Goal: Task Accomplishment & Management: Use online tool/utility

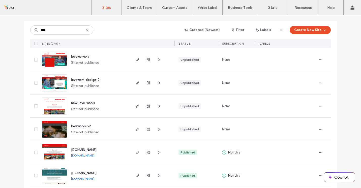
scroll to position [52, 0]
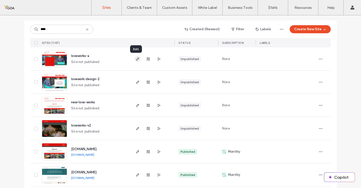
type input "****"
click at [138, 61] on span "button" at bounding box center [138, 59] width 6 height 6
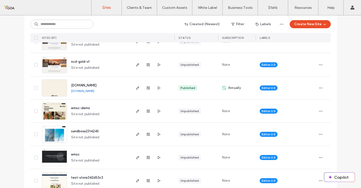
scroll to position [13, 0]
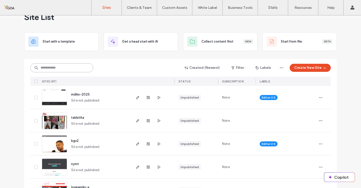
click at [57, 69] on input at bounding box center [61, 67] width 63 height 9
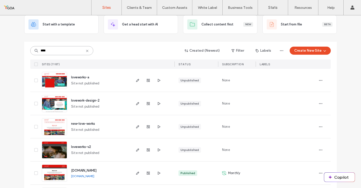
scroll to position [78, 0]
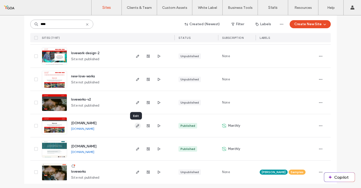
type input "****"
click at [136, 125] on icon "button" at bounding box center [138, 126] width 4 height 4
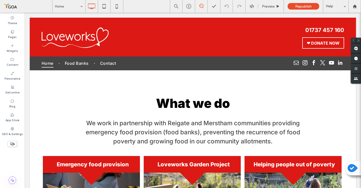
click at [13, 145] on use at bounding box center [12, 144] width 5 height 3
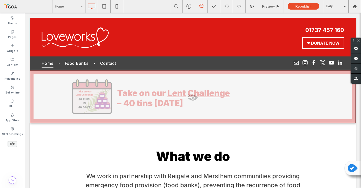
click at [13, 145] on use at bounding box center [12, 144] width 5 height 3
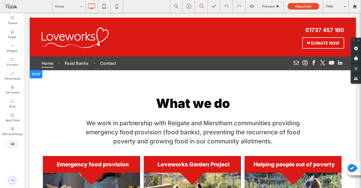
click at [37, 75] on div at bounding box center [36, 74] width 13 height 8
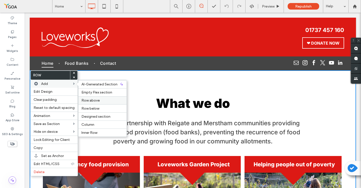
click at [85, 99] on span "Row above" at bounding box center [91, 100] width 18 height 4
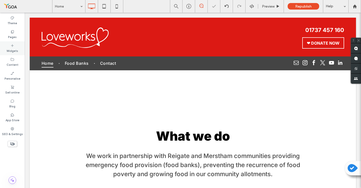
click at [12, 46] on icon at bounding box center [12, 46] width 4 height 4
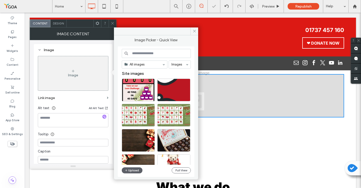
click at [84, 81] on div "Image" at bounding box center [73, 73] width 70 height 33
click at [136, 168] on button "Upload" at bounding box center [132, 171] width 21 height 6
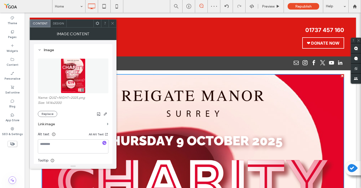
click at [112, 23] on use at bounding box center [112, 23] width 3 height 3
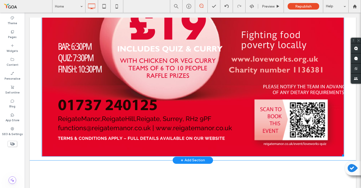
scroll to position [351, 0]
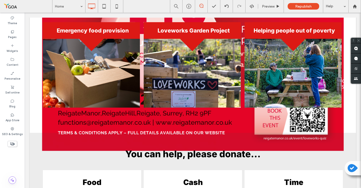
drag, startPoint x: 343, startPoint y: 150, endPoint x: 240, endPoint y: 64, distance: 133.5
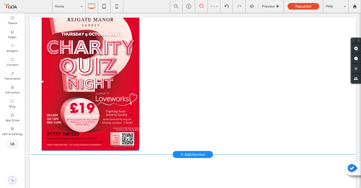
scroll to position [32, 0]
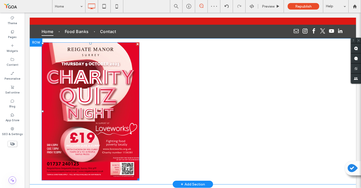
click at [160, 102] on div "Click To Paste Click To Paste" at bounding box center [193, 111] width 303 height 139
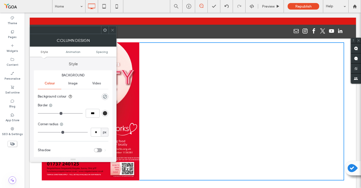
click at [114, 30] on icon at bounding box center [113, 30] width 4 height 4
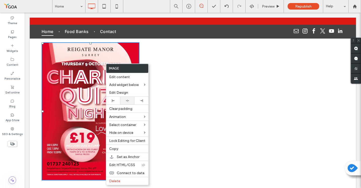
click at [129, 98] on div at bounding box center [127, 101] width 14 height 8
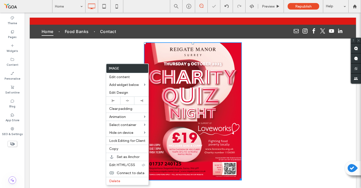
click at [96, 67] on div "Click To Paste Click To Paste" at bounding box center [193, 111] width 303 height 139
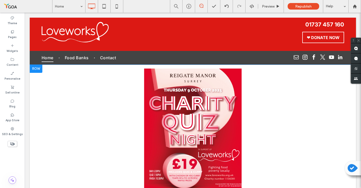
scroll to position [0, 0]
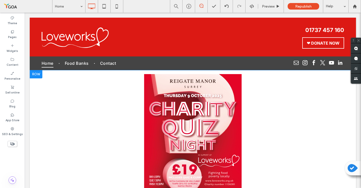
click at [37, 75] on div at bounding box center [36, 74] width 13 height 8
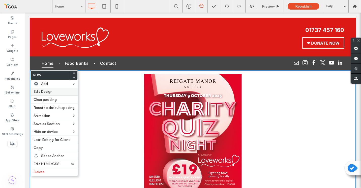
click at [46, 91] on span "Edit Design" at bounding box center [43, 92] width 19 height 4
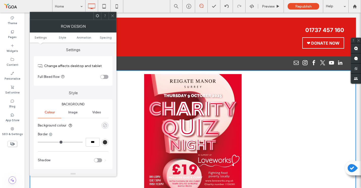
click at [106, 127] on icon "rgba(0, 0, 0, 0)" at bounding box center [105, 125] width 4 height 4
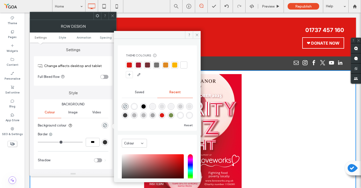
click at [122, 116] on div "Theme Colours Save time with Theme Colours Create a colour palette to instantly…" at bounding box center [157, 88] width 79 height 86
click at [187, 109] on div "rgba(117, 116, 115, 0.1)" at bounding box center [189, 106] width 4 height 4
type input "*******"
type input "**"
type input "***"
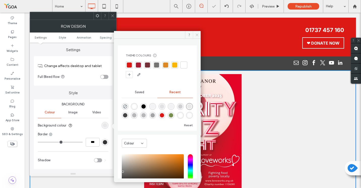
click at [196, 34] on icon at bounding box center [197, 35] width 4 height 4
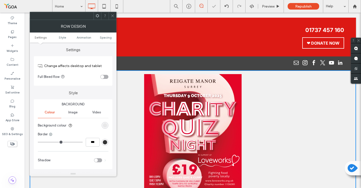
click at [112, 17] on icon at bounding box center [113, 16] width 4 height 4
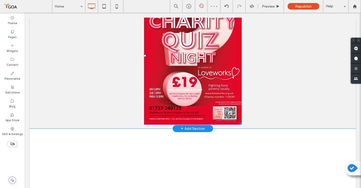
scroll to position [116, 0]
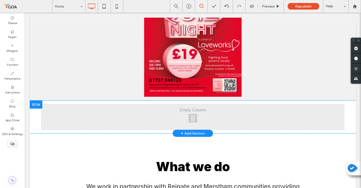
click at [33, 105] on div at bounding box center [36, 105] width 13 height 8
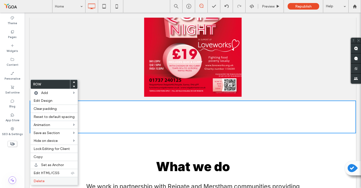
click at [48, 181] on label "Delete" at bounding box center [54, 181] width 41 height 4
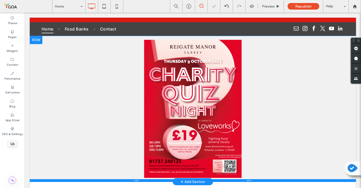
scroll to position [33, 0]
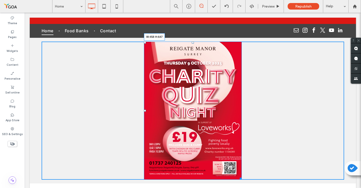
drag, startPoint x: 241, startPoint y: 177, endPoint x: 250, endPoint y: 185, distance: 11.8
click at [242, 180] on div "W:458 H:647" at bounding box center [193, 111] width 98 height 139
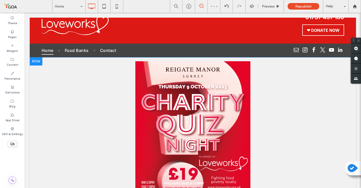
scroll to position [12, 0]
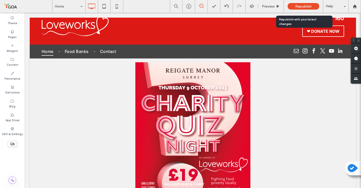
click at [296, 7] on span "Republish" at bounding box center [304, 6] width 16 height 4
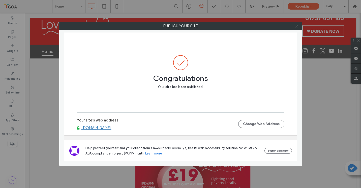
click at [297, 28] on icon at bounding box center [297, 26] width 4 height 4
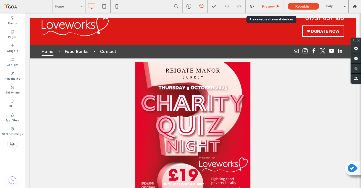
click at [271, 4] on div "Preview" at bounding box center [271, 6] width 26 height 13
click at [265, 9] on div "Preview" at bounding box center [271, 6] width 26 height 13
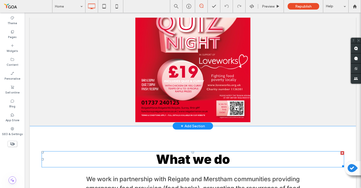
scroll to position [0, 0]
